Goal: Task Accomplishment & Management: Manage account settings

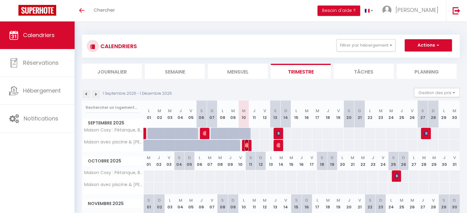
click at [246, 147] on img at bounding box center [247, 145] width 5 height 5
select select "OK"
select select "0"
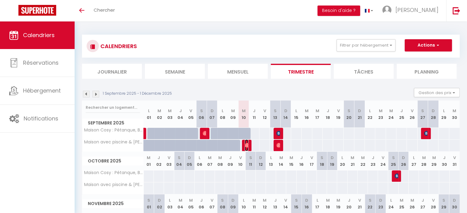
select select "1"
select select
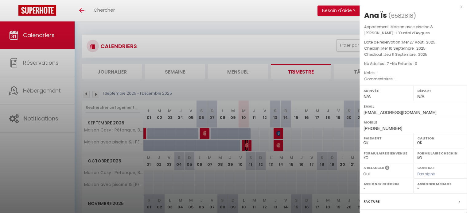
select select "33972"
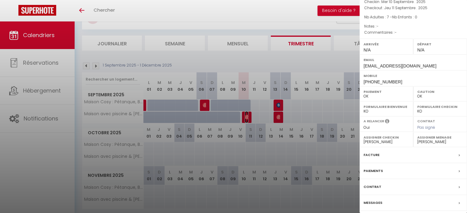
scroll to position [48, 0]
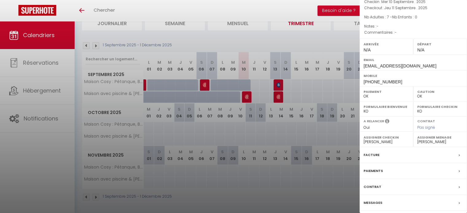
click at [371, 203] on label "Messages" at bounding box center [372, 203] width 19 height 6
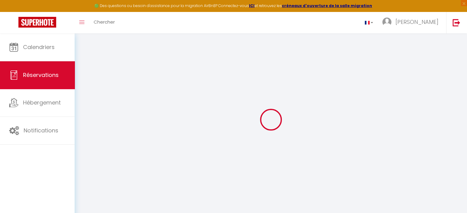
select select
checkbox input "false"
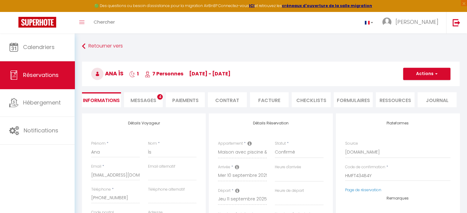
select select
checkbox input "false"
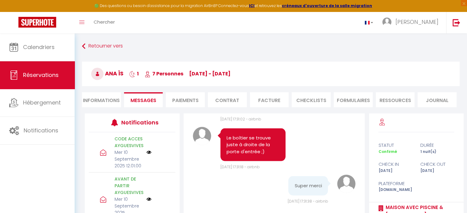
scroll to position [6183, 0]
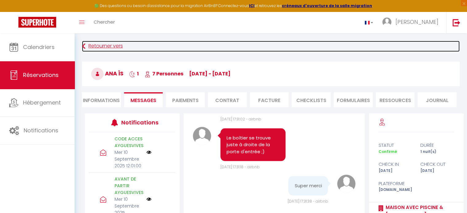
click at [86, 45] on link "Retourner vers" at bounding box center [270, 46] width 377 height 11
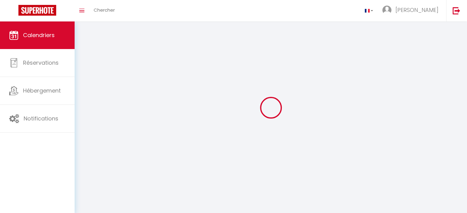
scroll to position [21, 0]
